Goal: Obtain resource: Download file/media

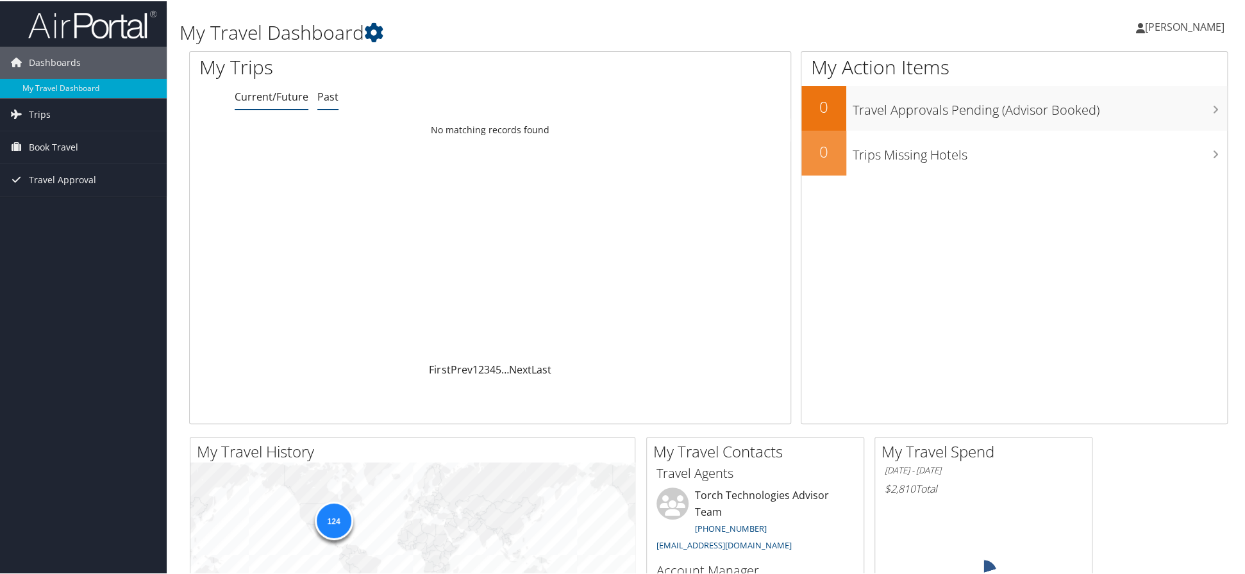
click at [324, 94] on link "Past" at bounding box center [327, 95] width 21 height 14
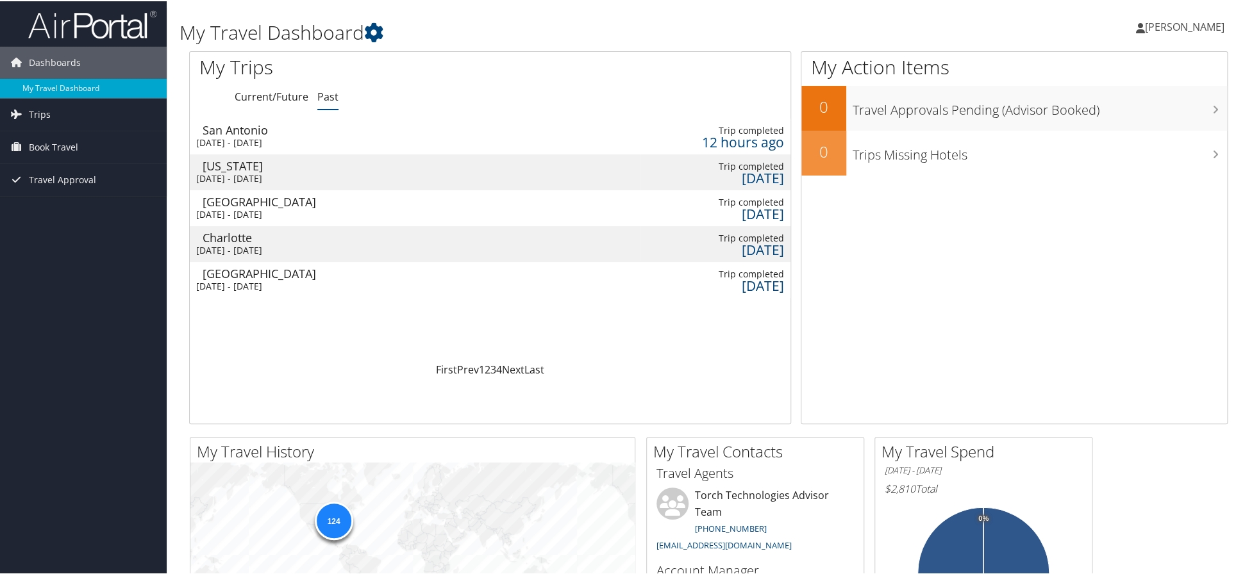
click at [288, 131] on div "San Antonio" at bounding box center [271, 129] width 137 height 12
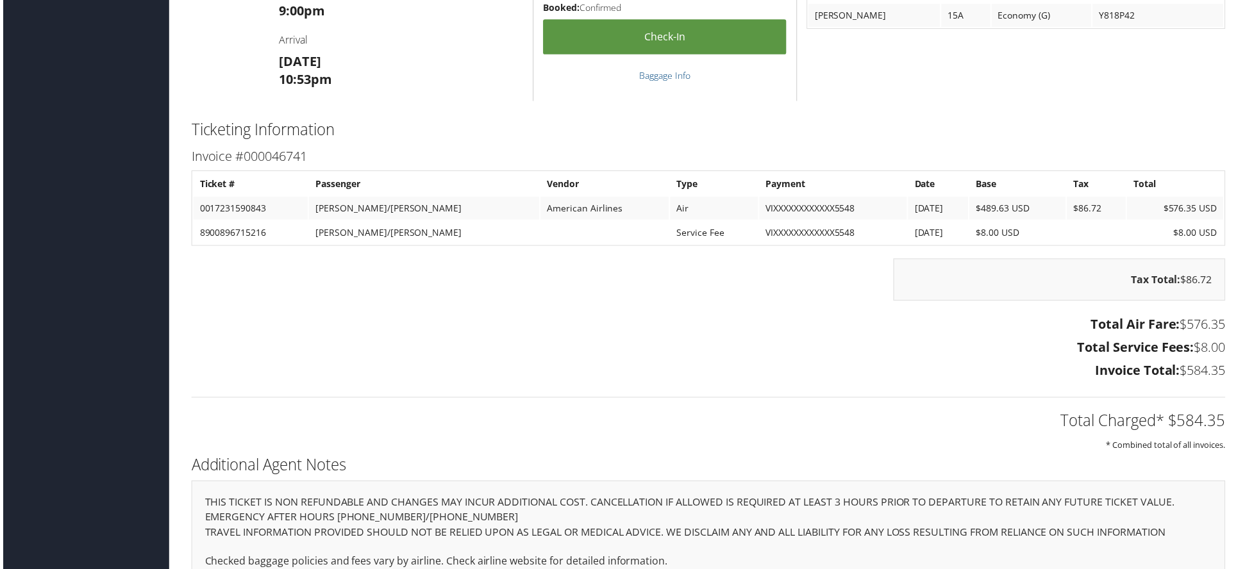
scroll to position [1641, 0]
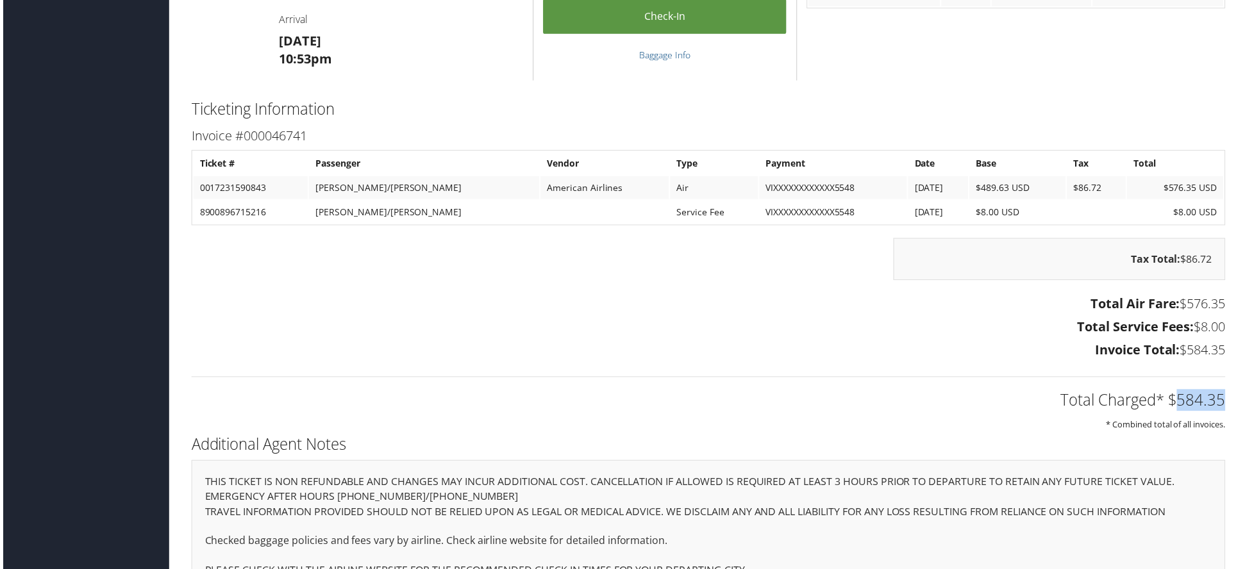
drag, startPoint x: 1174, startPoint y: 415, endPoint x: 1232, endPoint y: 415, distance: 57.7
copy h2 "584.35"
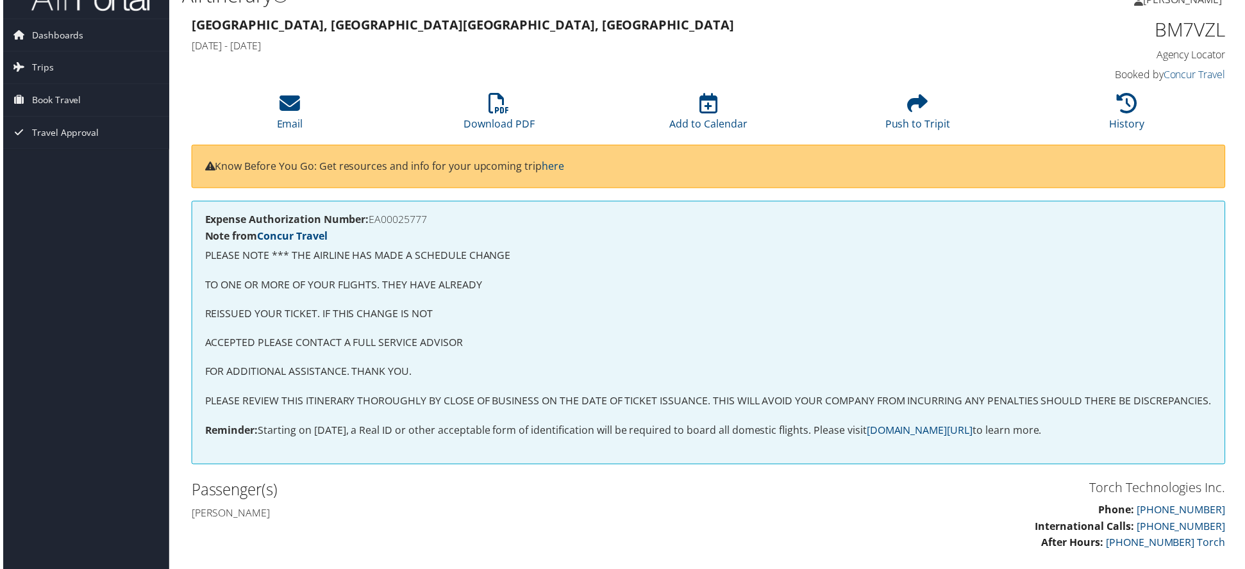
scroll to position [12, 0]
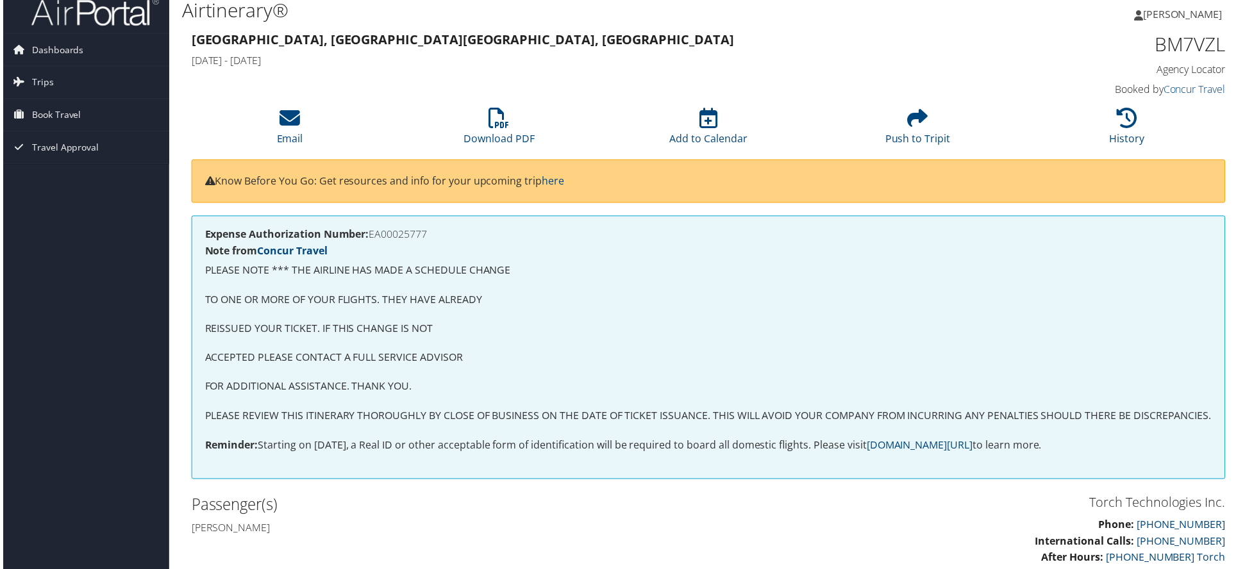
click at [400, 233] on h4 "Expense Authorization Number: EA00025777" at bounding box center [709, 235] width 1012 height 10
click at [401, 233] on h4 "Expense Authorization Number: EA00025777" at bounding box center [709, 235] width 1012 height 10
copy h4 "EA00025777"
click at [478, 134] on link "Download PDF" at bounding box center [498, 130] width 71 height 31
